Goal: Communication & Community: Answer question/provide support

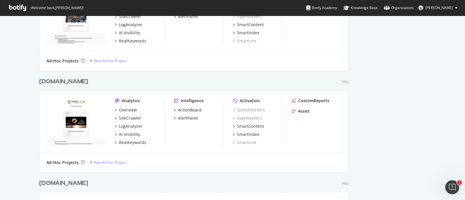
scroll to position [327, 0]
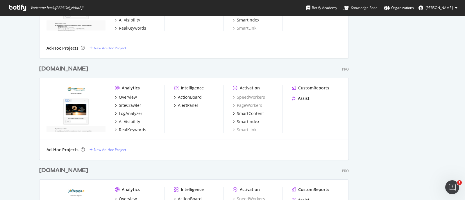
click at [61, 69] on div "Prestitionline.it" at bounding box center [63, 69] width 49 height 8
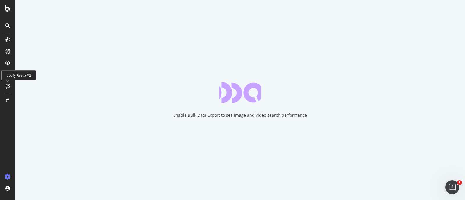
click at [11, 84] on div at bounding box center [7, 86] width 9 height 9
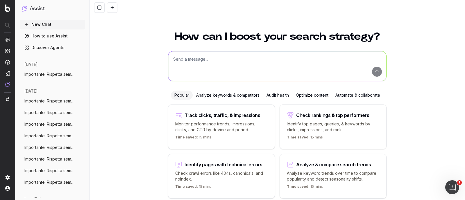
scroll to position [25, 0]
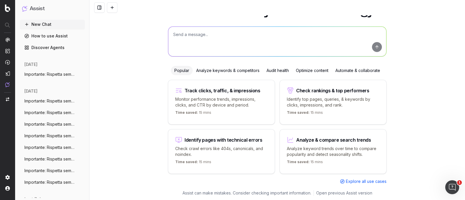
click at [48, 97] on button "Importante: Rispetta sempre tutte le seg" at bounding box center [52, 100] width 65 height 9
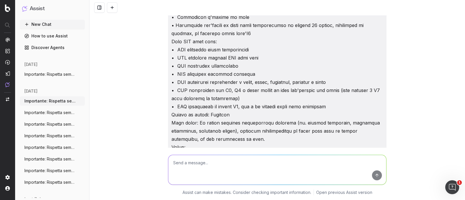
scroll to position [134, 0]
